Goal: Task Accomplishment & Management: Use online tool/utility

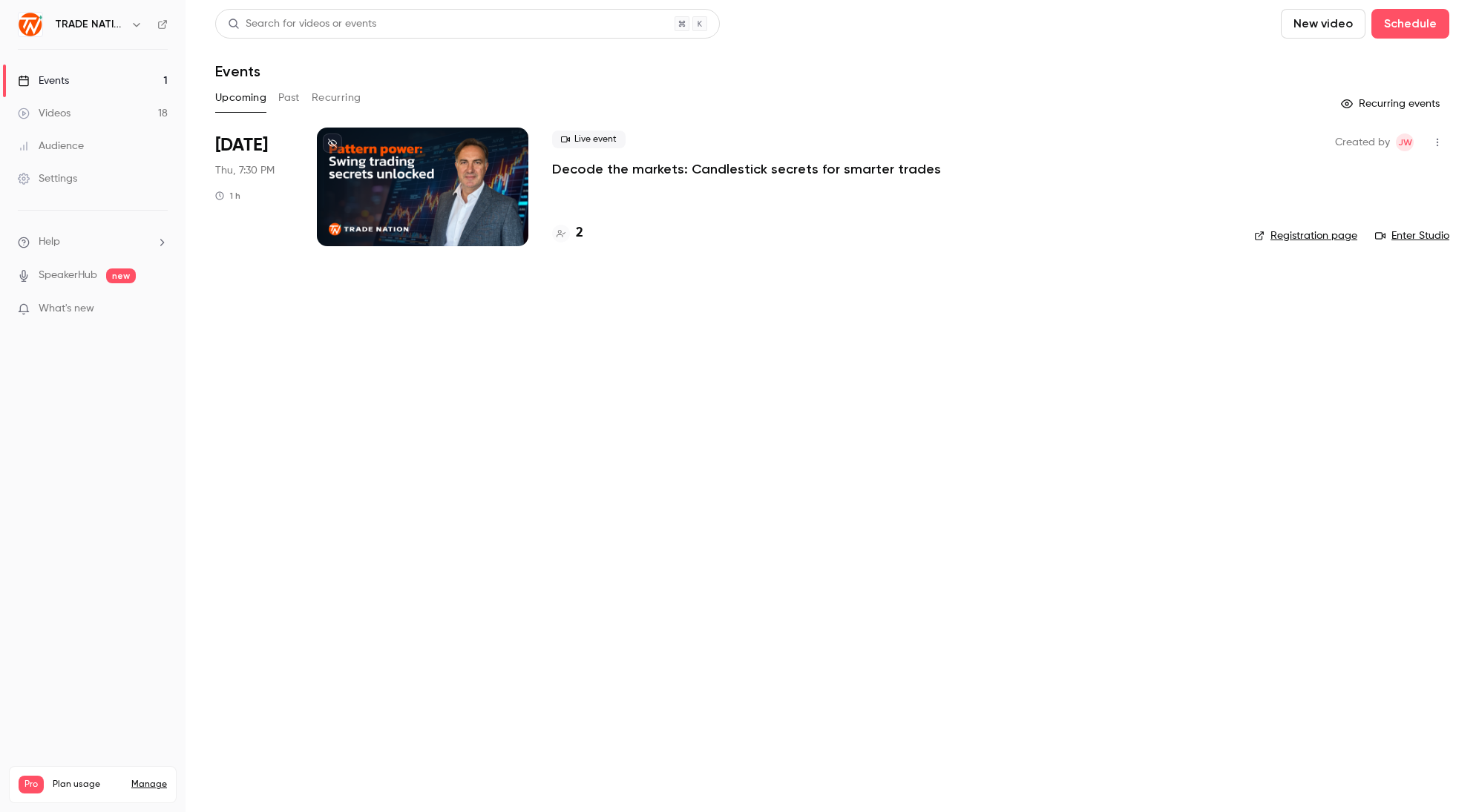
click at [78, 81] on link "Events 1" at bounding box center [93, 81] width 186 height 32
click at [578, 232] on h4 "2" at bounding box center [579, 232] width 7 height 20
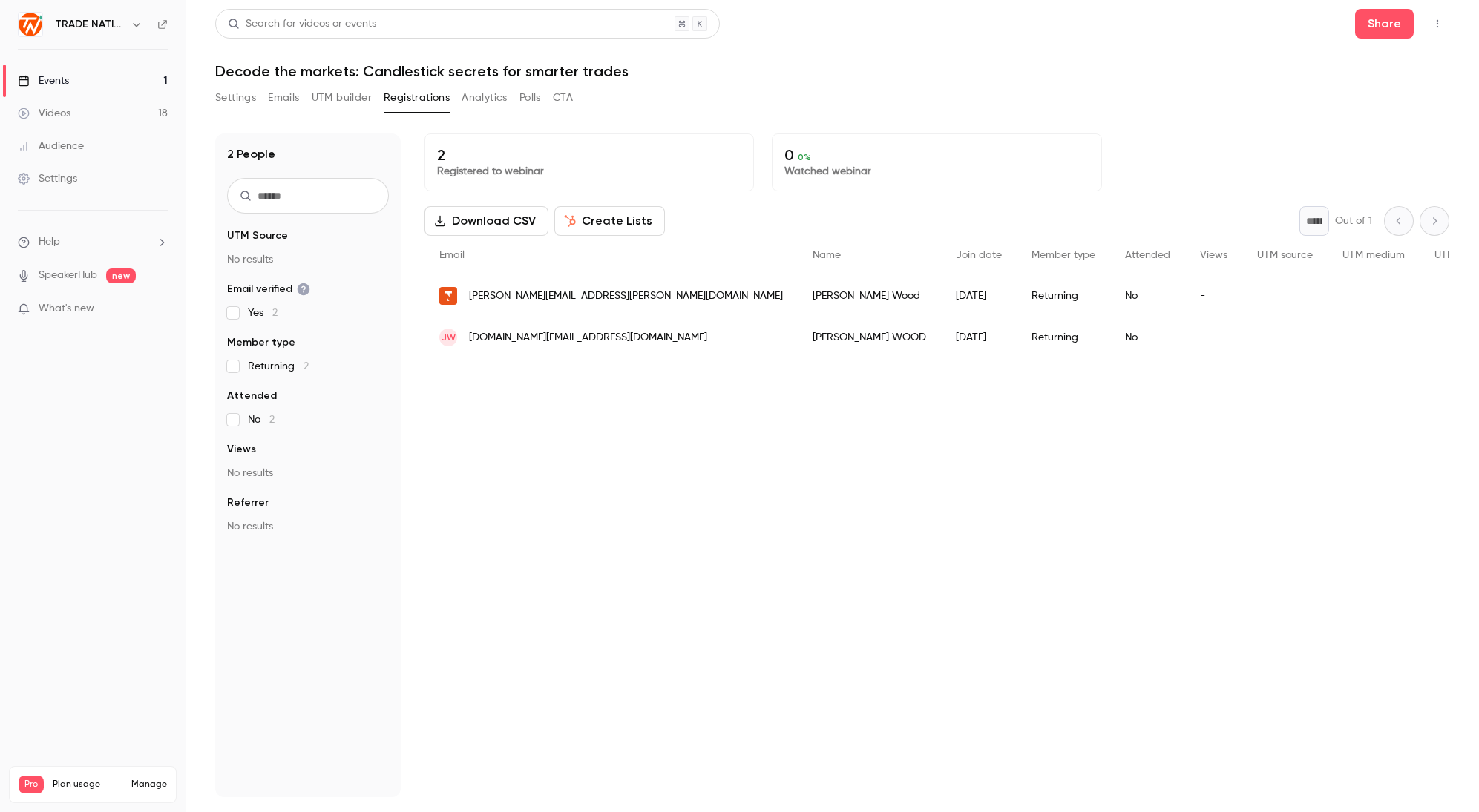
click at [66, 86] on div "Events" at bounding box center [44, 81] width 51 height 15
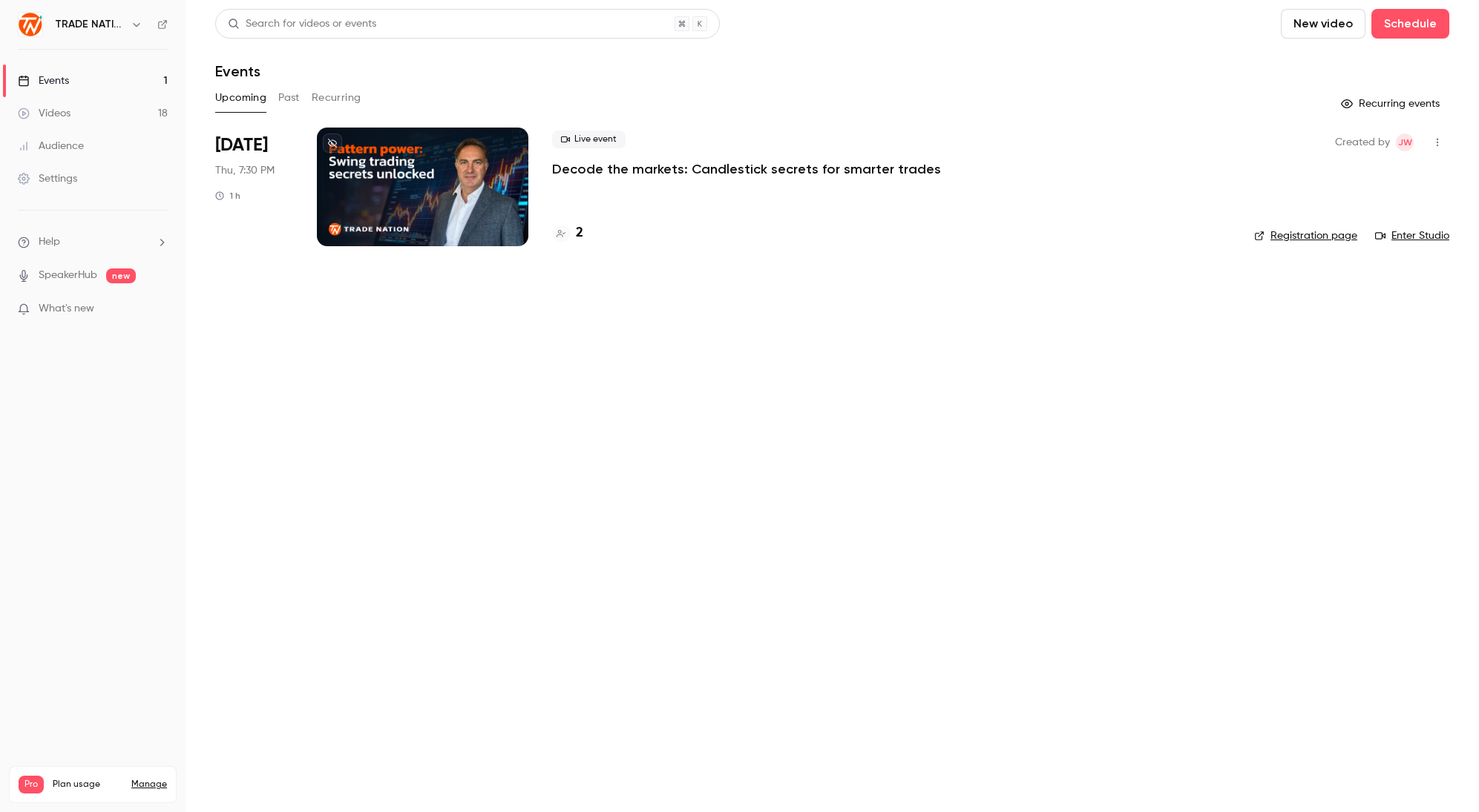
click at [297, 97] on button "Past" at bounding box center [289, 98] width 21 height 24
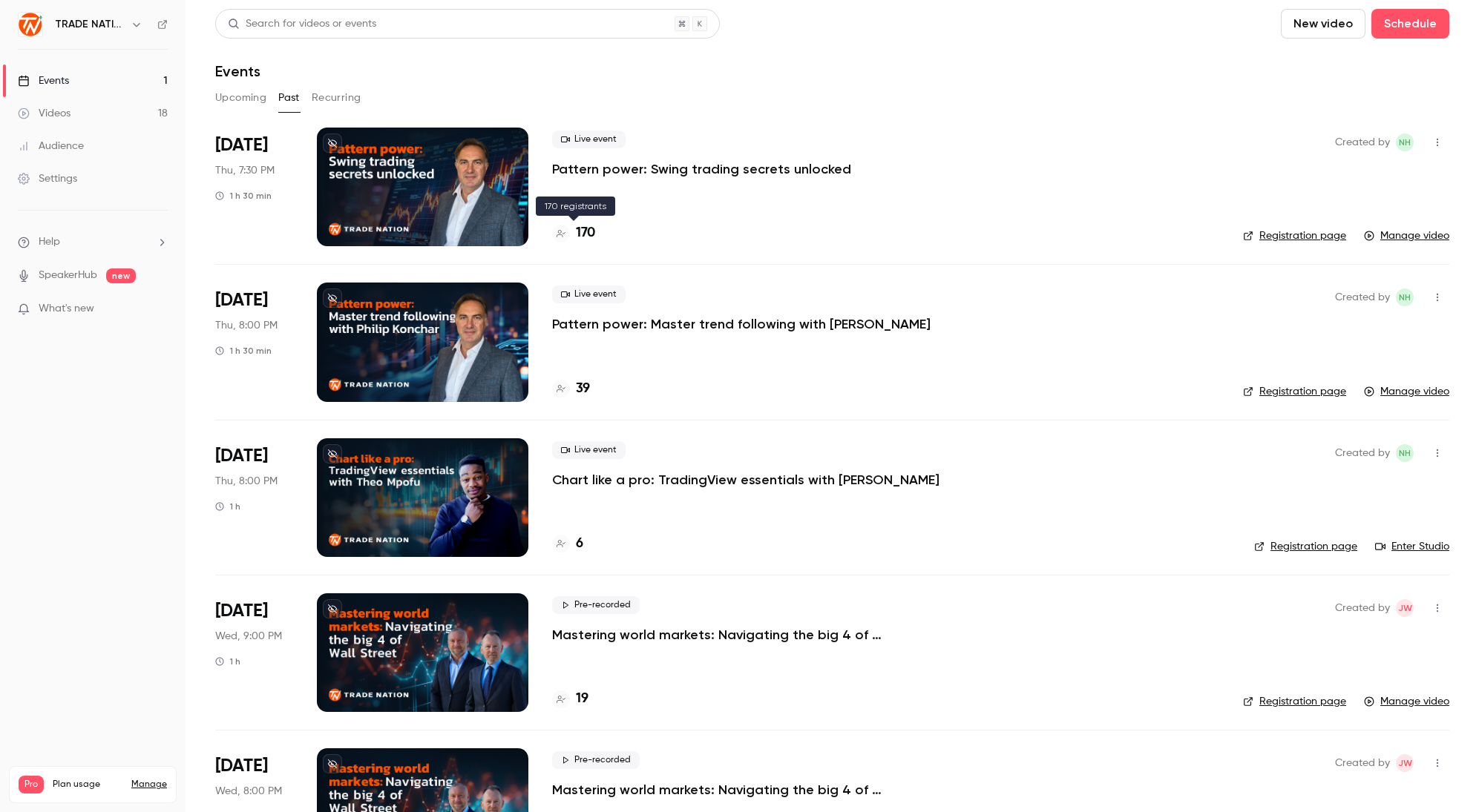
click at [586, 231] on h4 "170" at bounding box center [585, 232] width 19 height 20
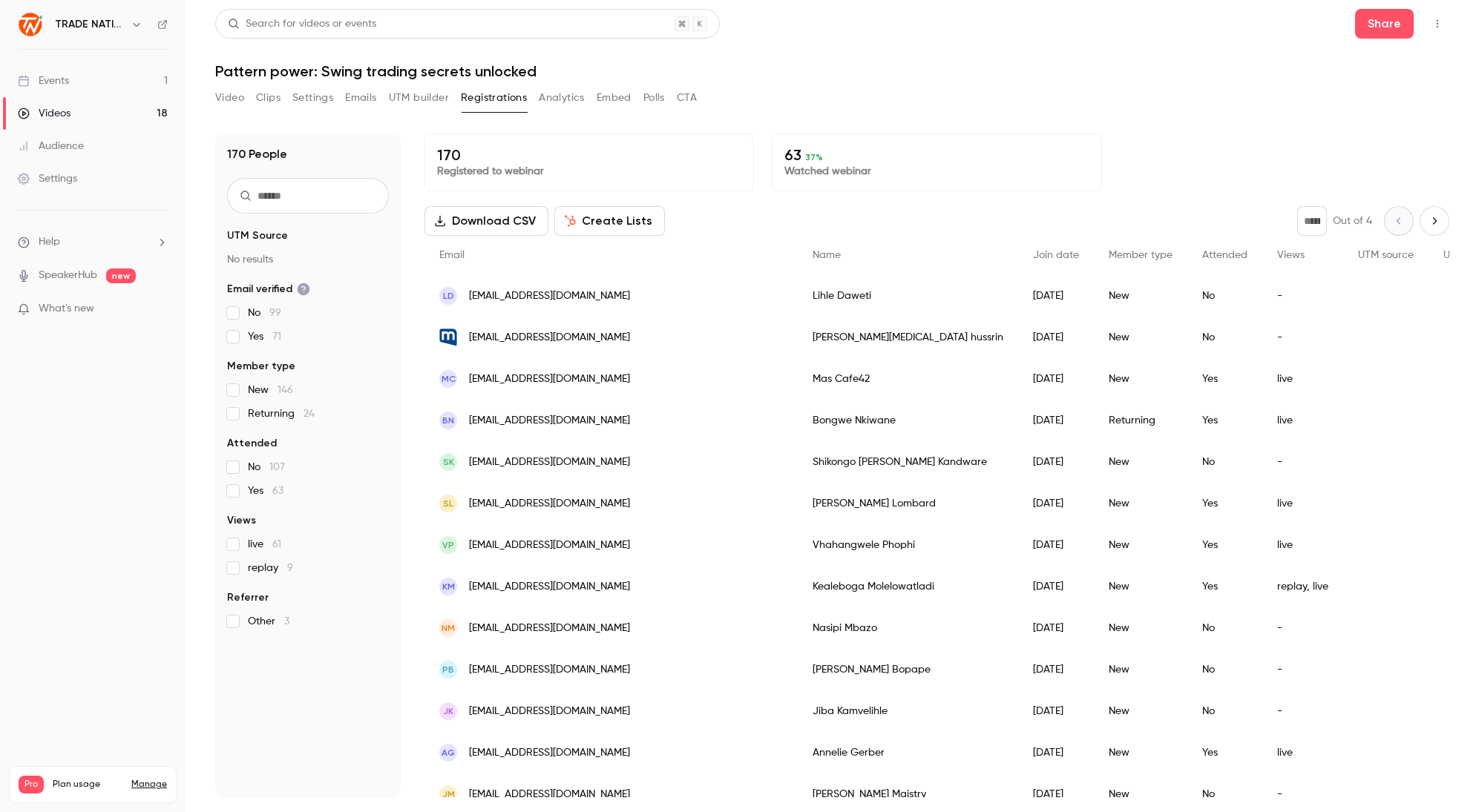
click at [490, 100] on button "Registrations" at bounding box center [494, 98] width 66 height 24
click at [955, 178] on p "Watched webinar" at bounding box center [936, 171] width 304 height 15
click at [812, 168] on p "Watched webinar" at bounding box center [936, 171] width 304 height 15
click at [579, 104] on button "Analytics" at bounding box center [562, 98] width 46 height 24
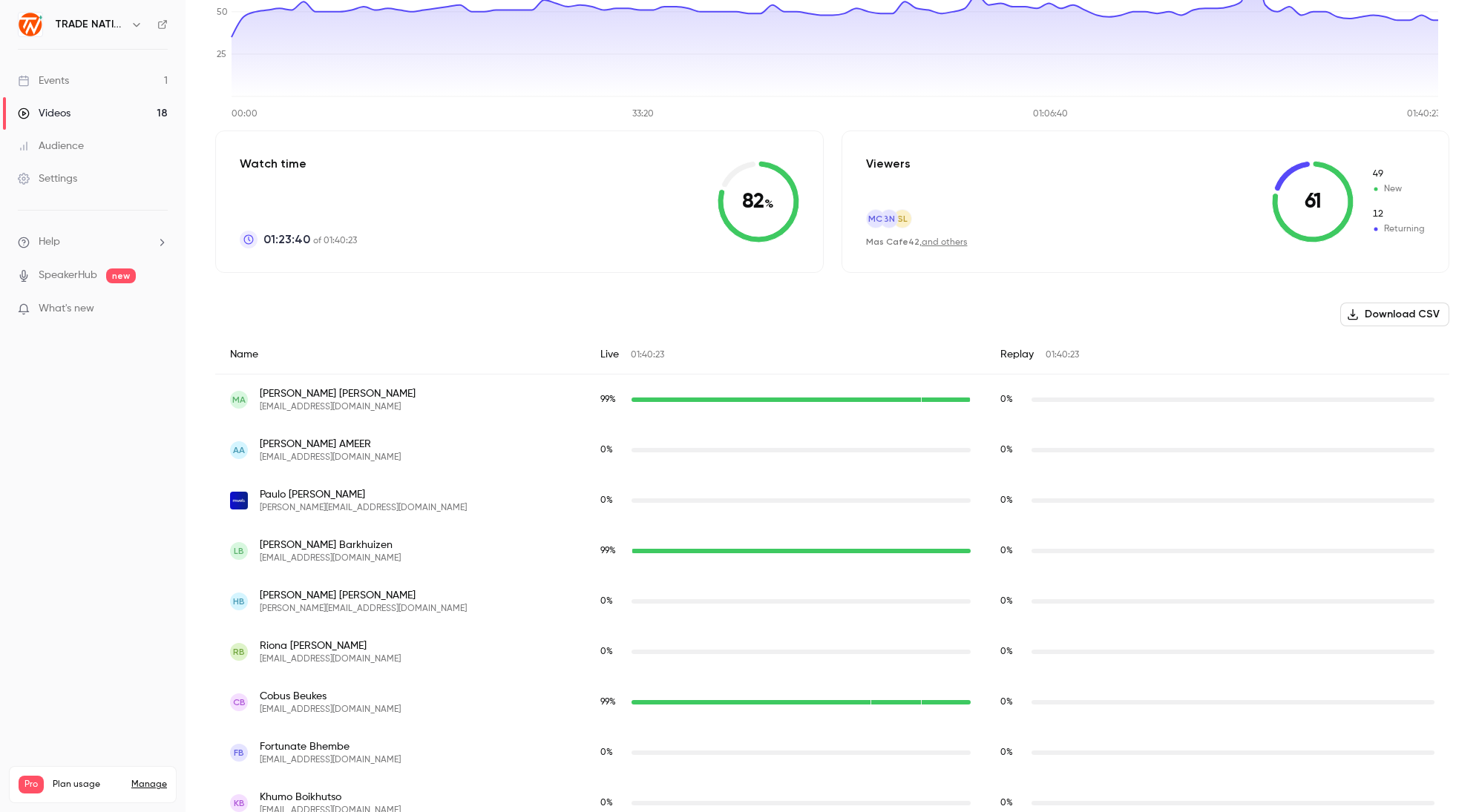
scroll to position [236, 0]
click at [1179, 194] on div "Viewers MC BN SL Mas Cafe42 , and others 61 49 New 12 Returning" at bounding box center [1145, 203] width 608 height 142
click at [1278, 192] on icon at bounding box center [1312, 202] width 81 height 81
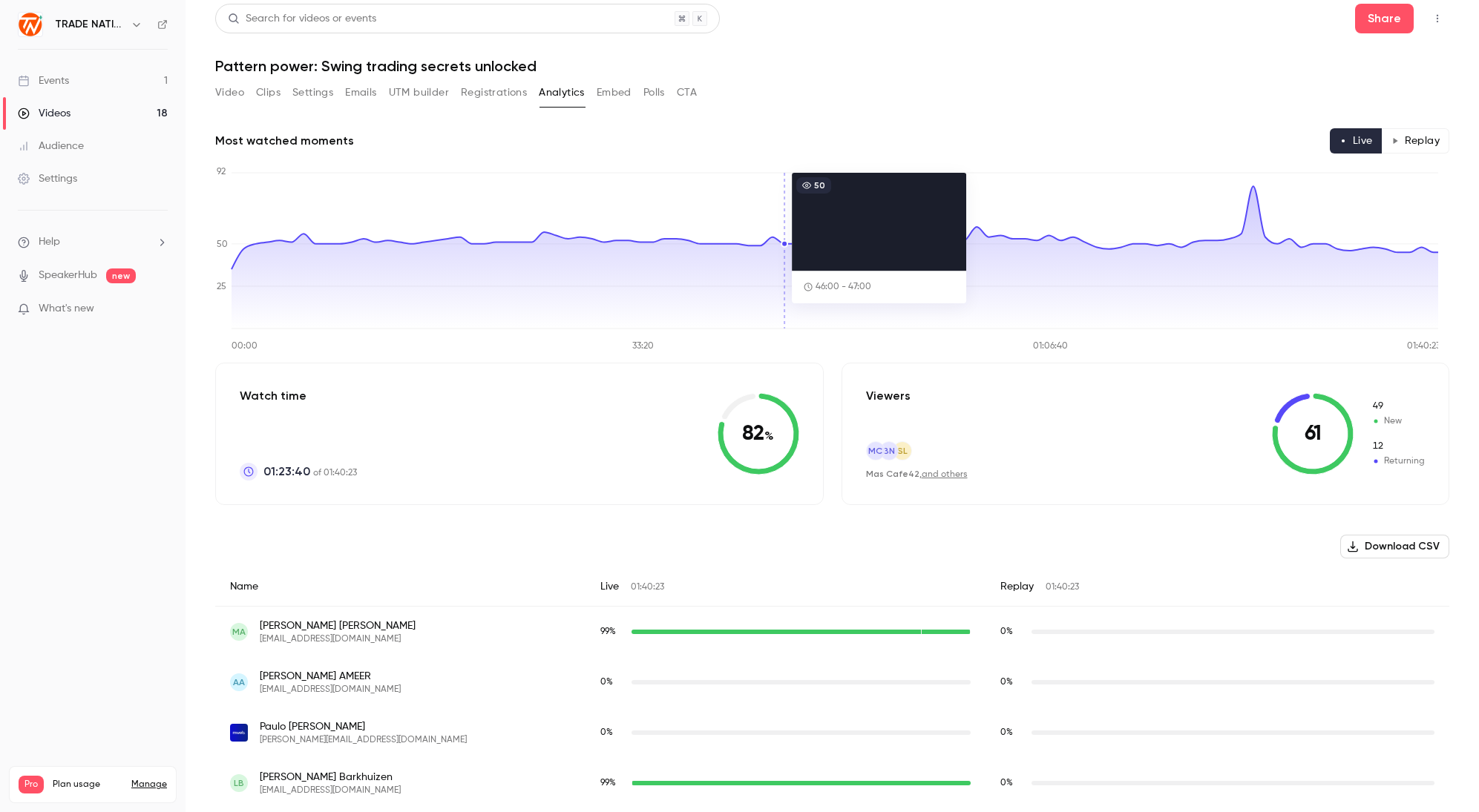
scroll to position [6, 0]
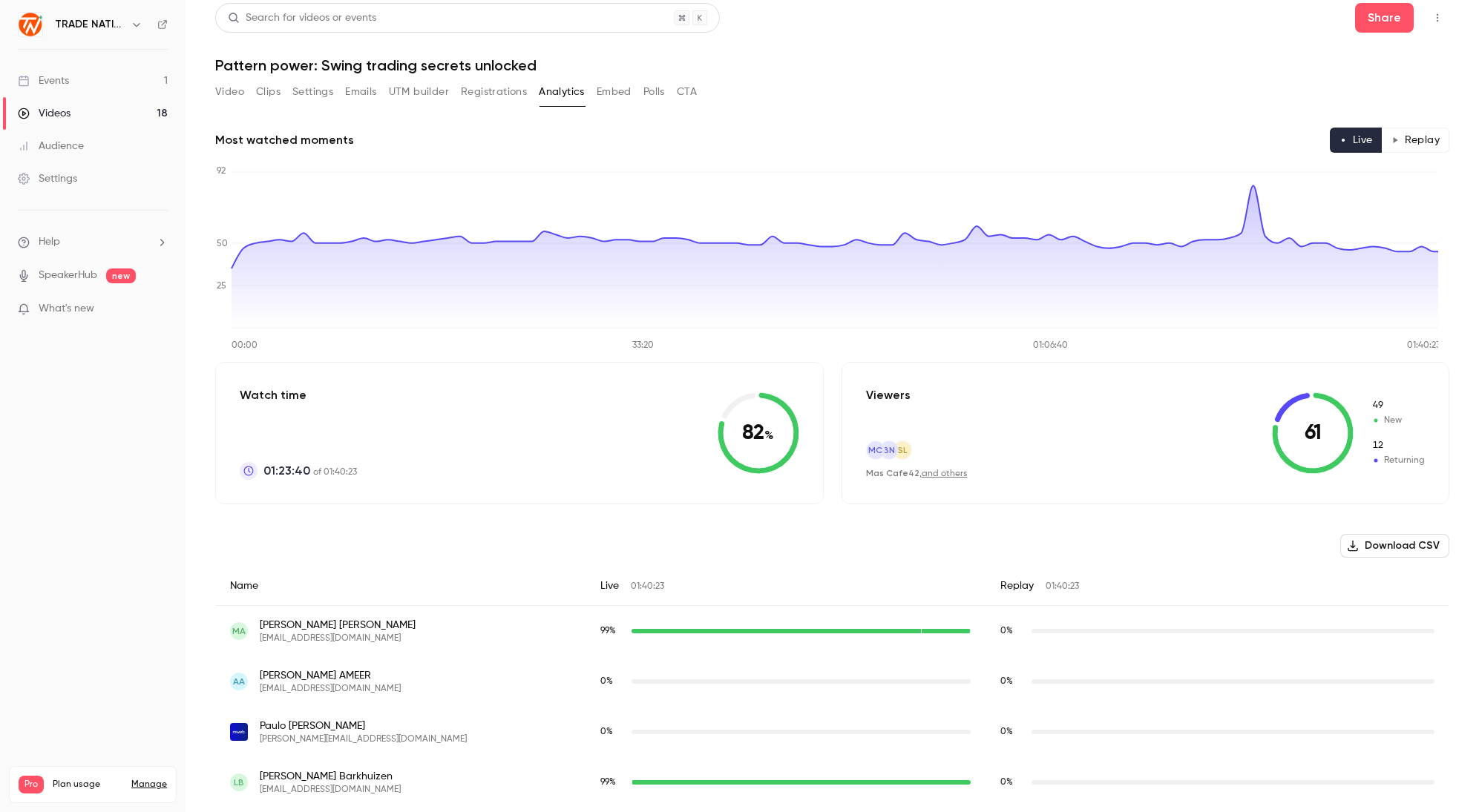
click at [490, 89] on button "Registrations" at bounding box center [494, 92] width 66 height 24
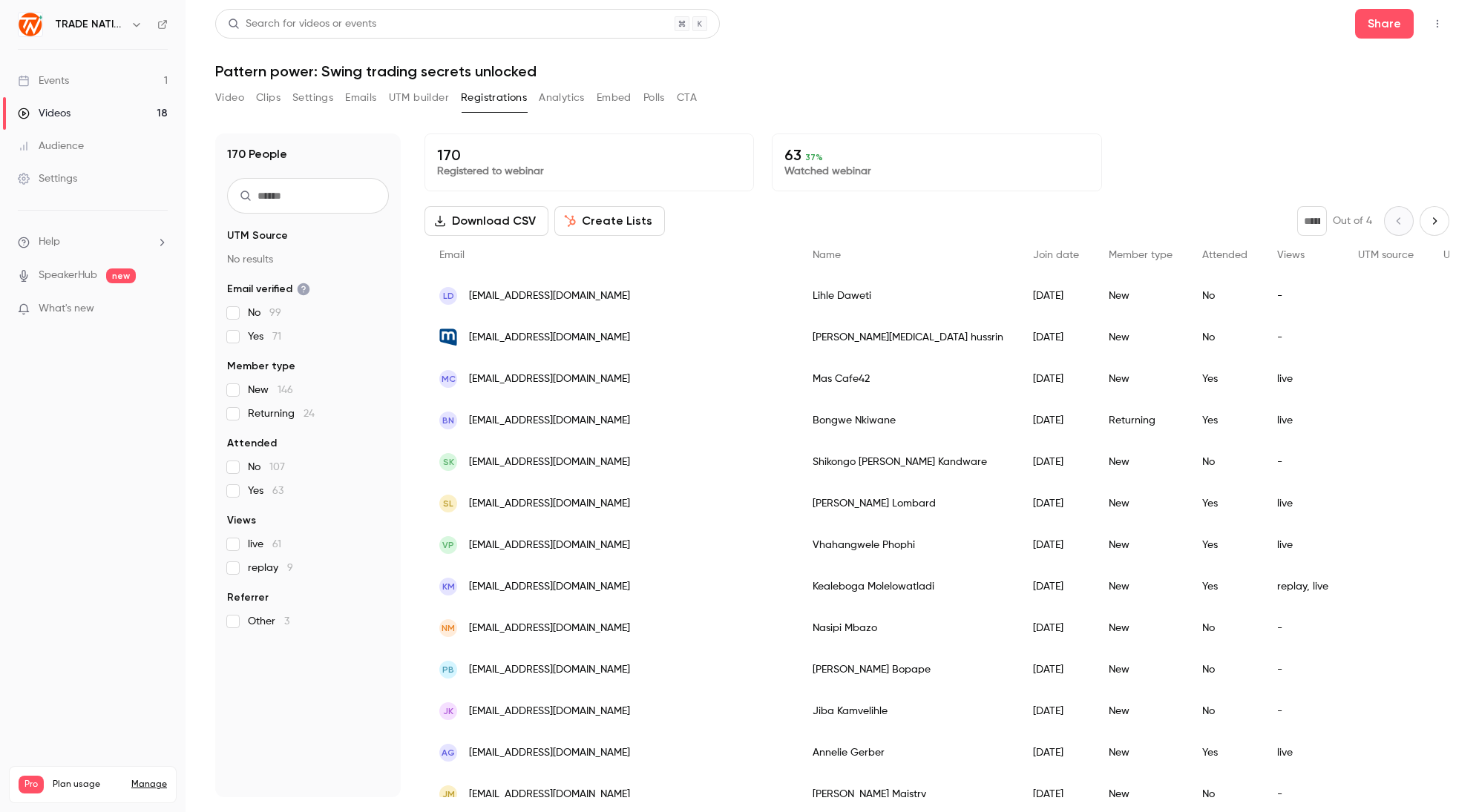
click at [609, 228] on button "Create Lists" at bounding box center [610, 221] width 111 height 30
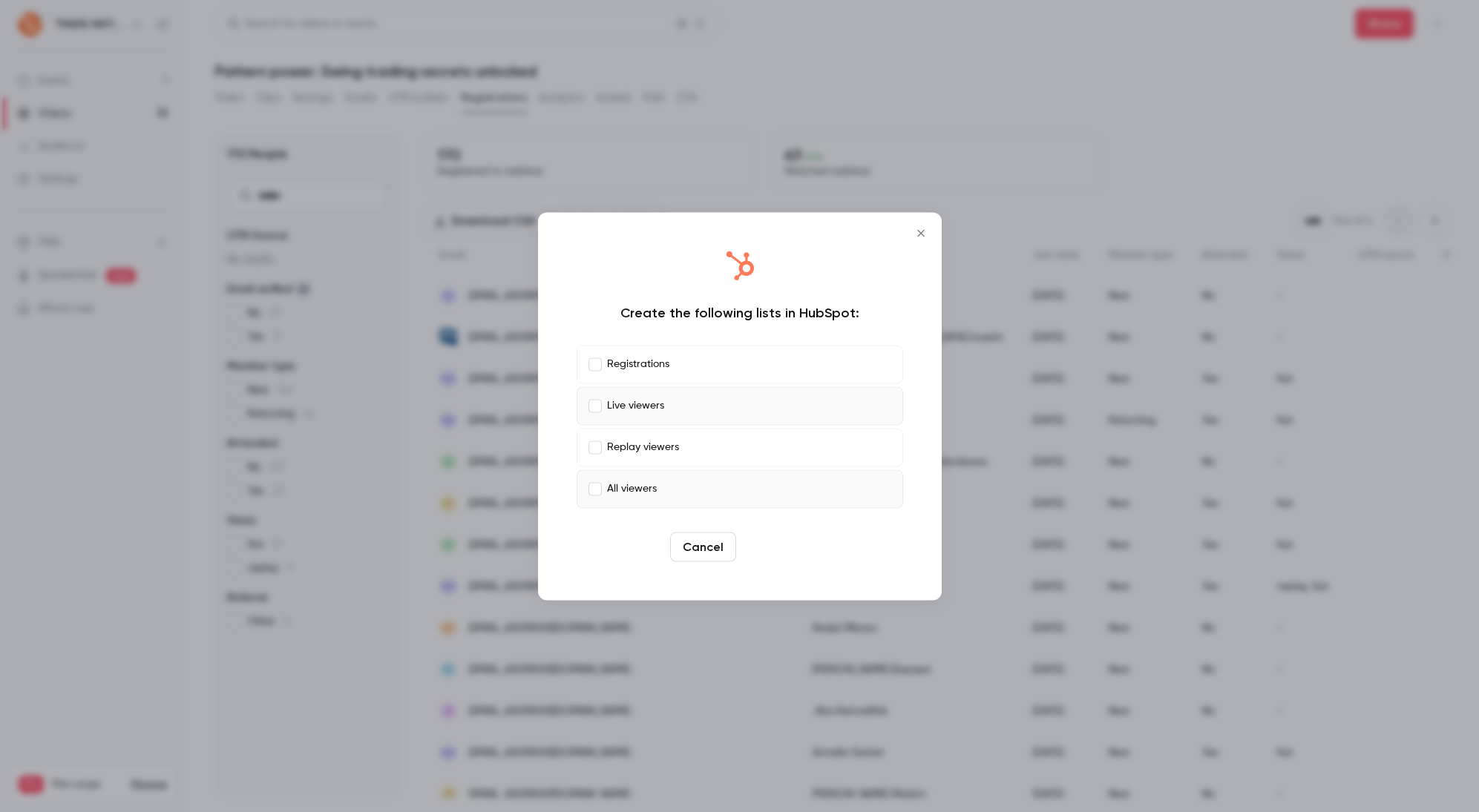
click at [770, 550] on button "Create" at bounding box center [775, 547] width 66 height 30
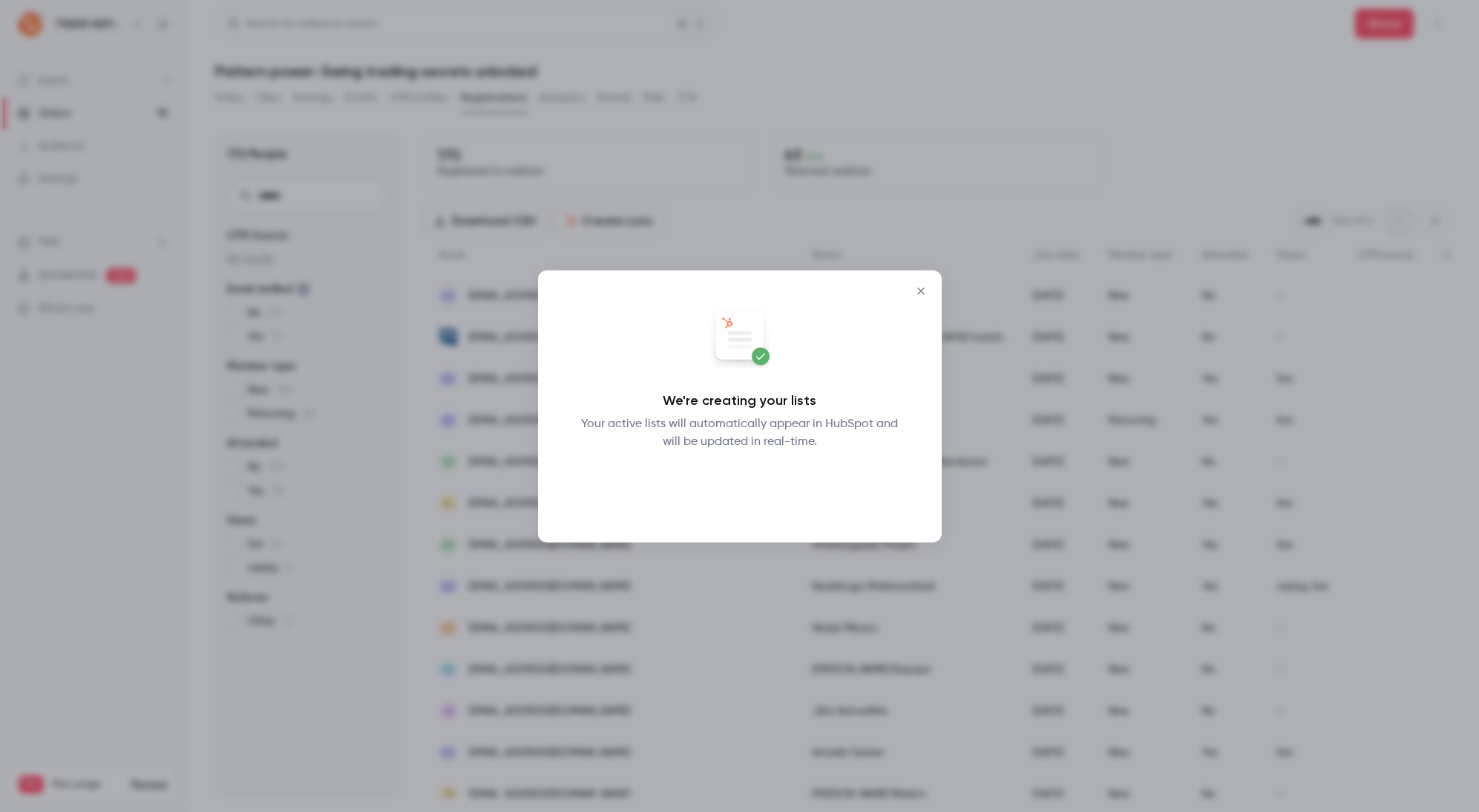
click at [729, 491] on button "Okay" at bounding box center [740, 489] width 54 height 30
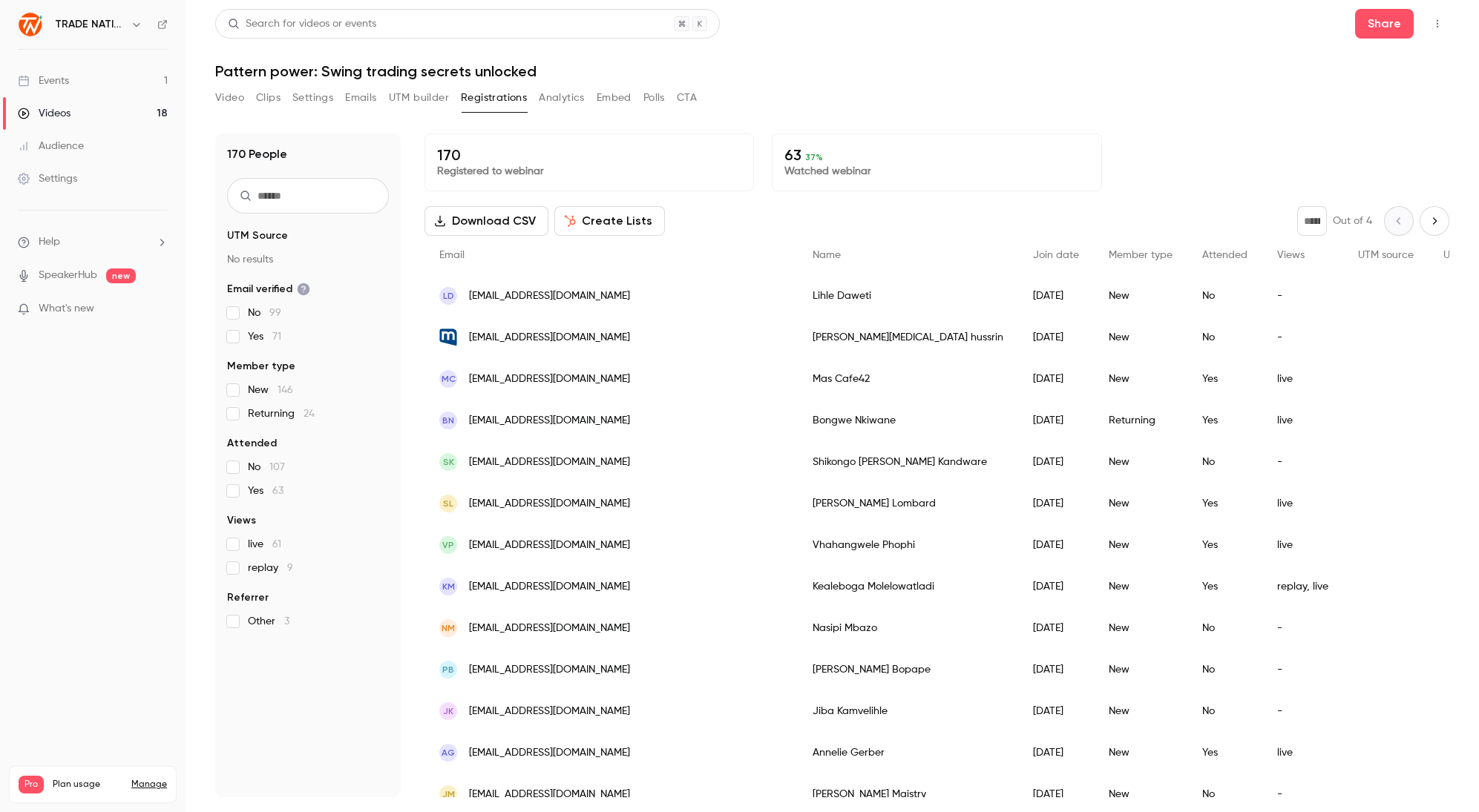
click at [583, 225] on button "Create Lists" at bounding box center [610, 221] width 111 height 30
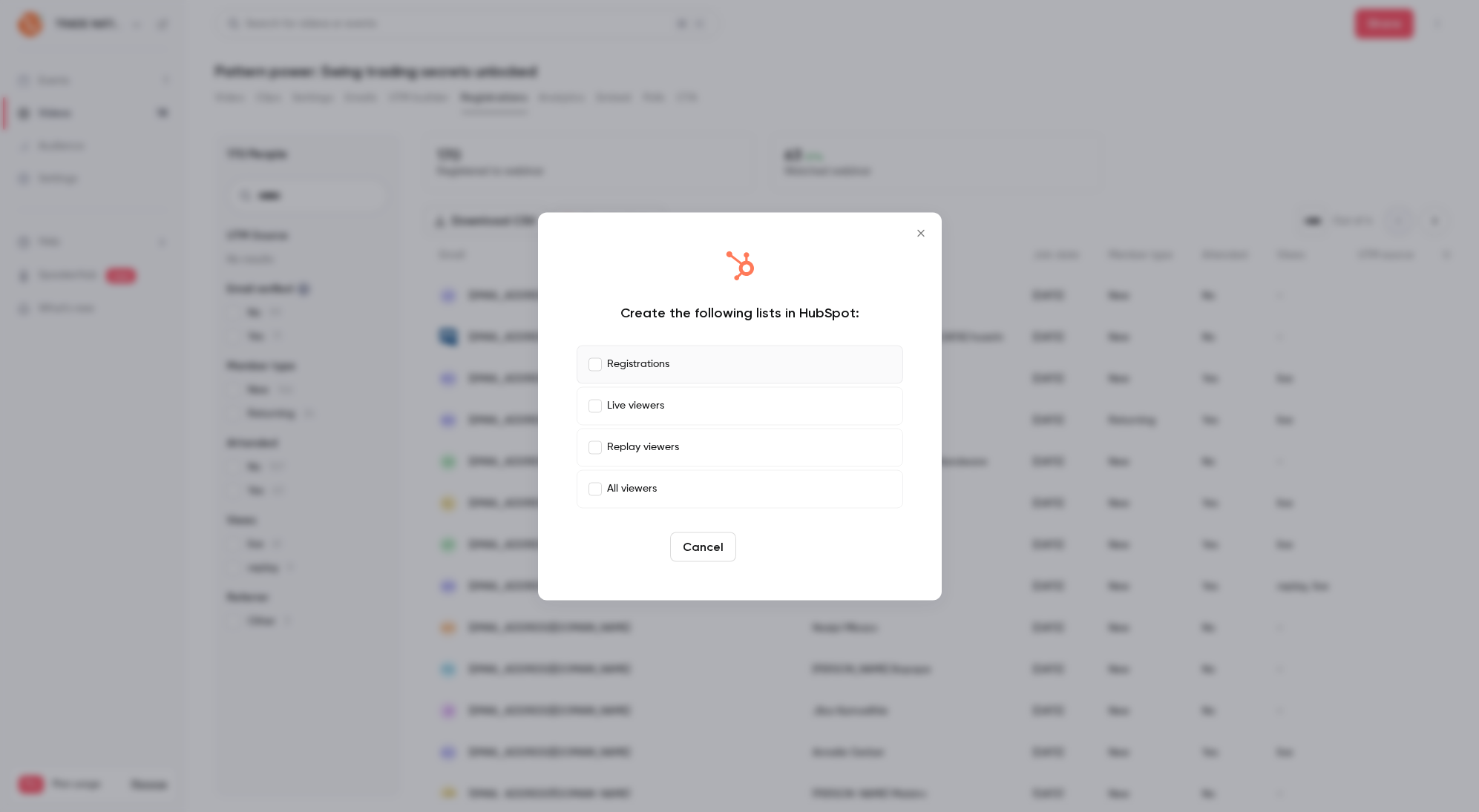
click at [765, 550] on button "Create" at bounding box center [775, 547] width 66 height 30
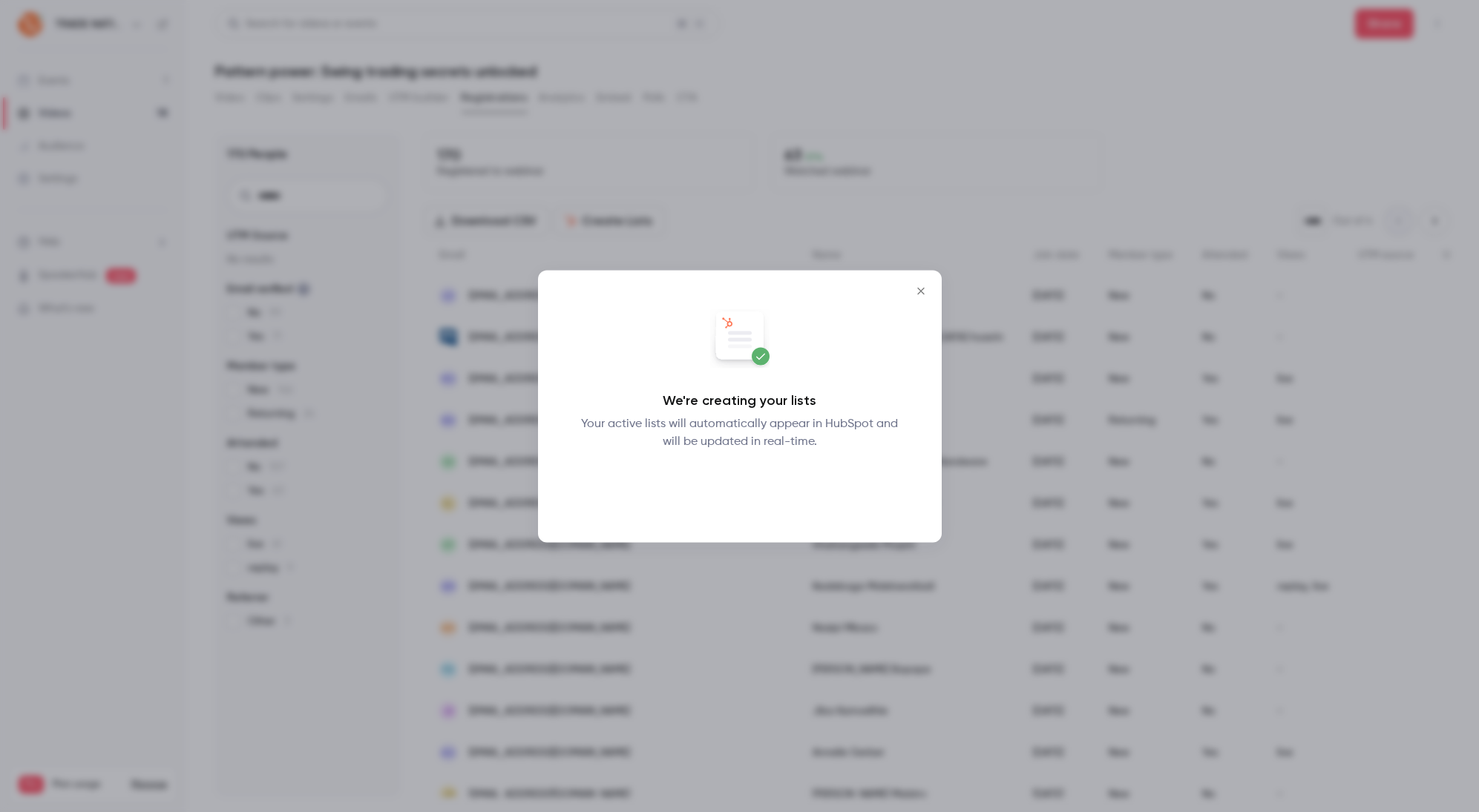
click at [745, 485] on button "Okay" at bounding box center [740, 489] width 54 height 30
